Goal: Find specific page/section: Find specific page/section

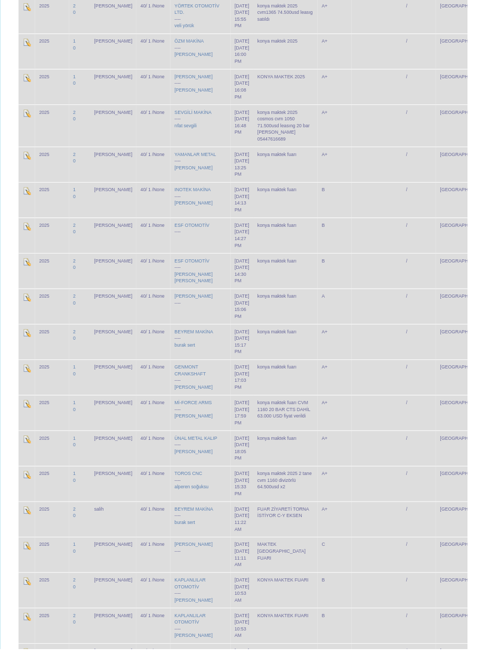
scroll to position [1507, 0]
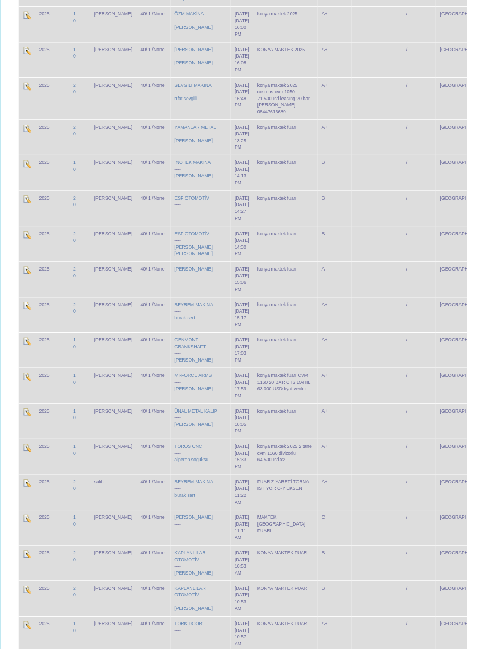
scroll to position [1494, 0]
click at [416, 488] on td "/" at bounding box center [433, 506] width 35 height 37
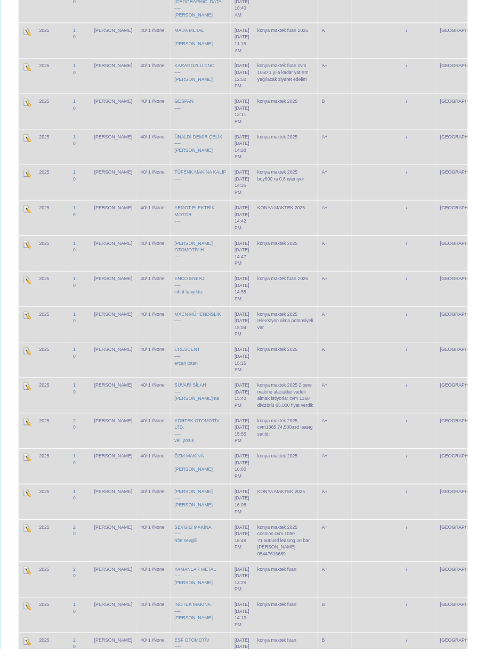
scroll to position [1034, 0]
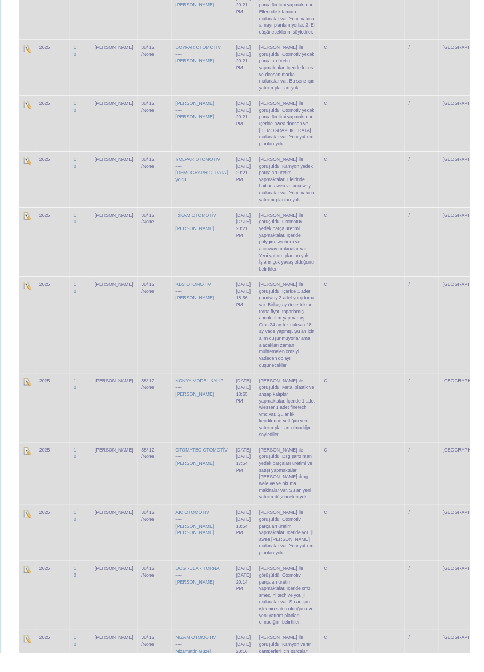
scroll to position [2454, 0]
